Goal: Transaction & Acquisition: Purchase product/service

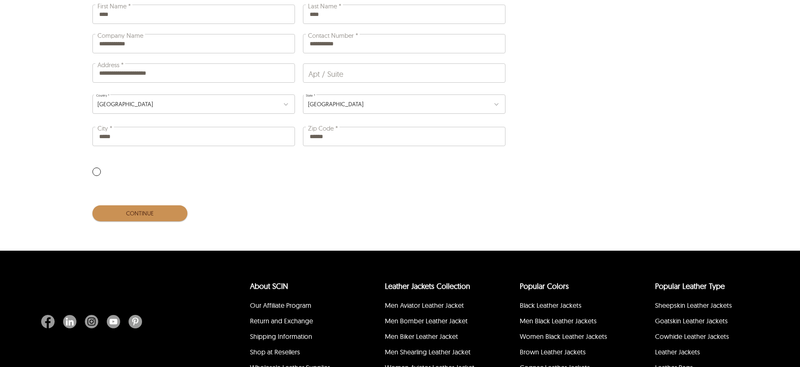
scroll to position [564, 0]
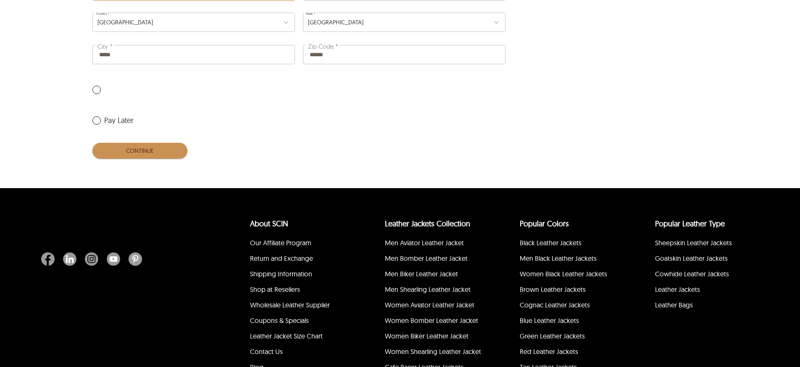
click at [101, 116] on label "Pay Later" at bounding box center [112, 120] width 41 height 8
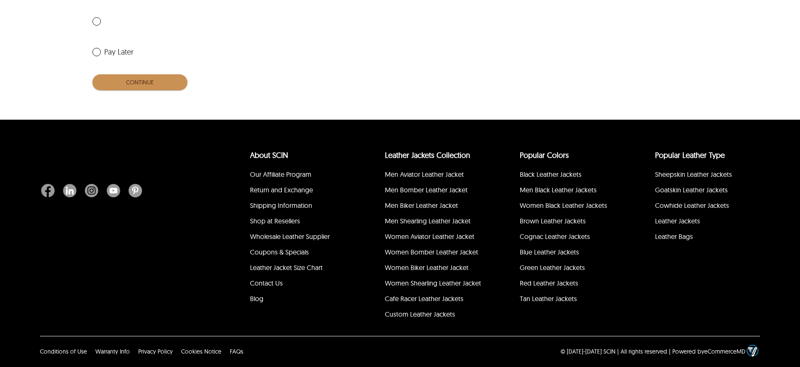
scroll to position [452, 0]
click at [124, 85] on button "CONTINUE" at bounding box center [139, 82] width 95 height 16
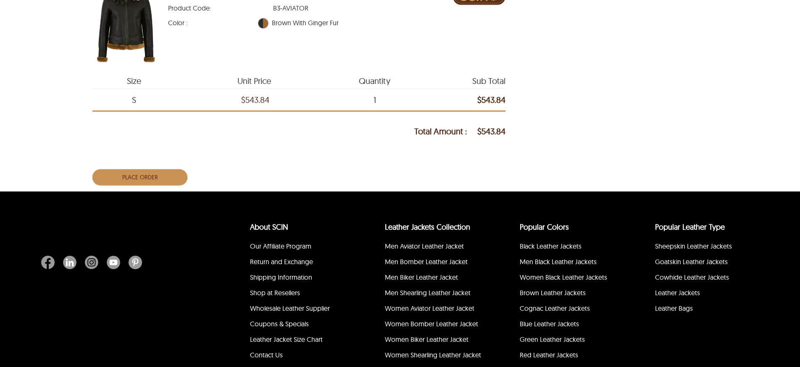
click at [122, 84] on span "Size" at bounding box center [133, 81] width 82 height 11
click at [136, 173] on button "Place Order" at bounding box center [139, 177] width 95 height 16
